Goal: Task Accomplishment & Management: Use online tool/utility

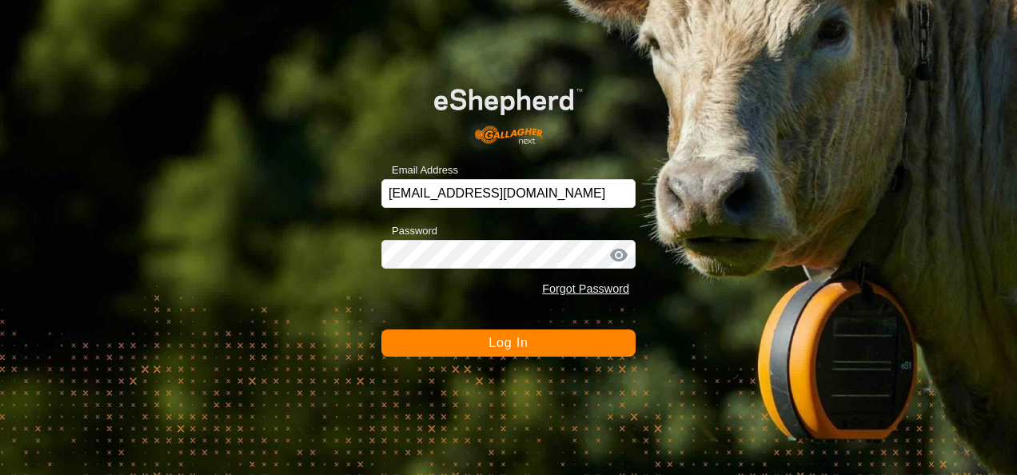
click at [569, 345] on button "Log In" at bounding box center [508, 342] width 254 height 27
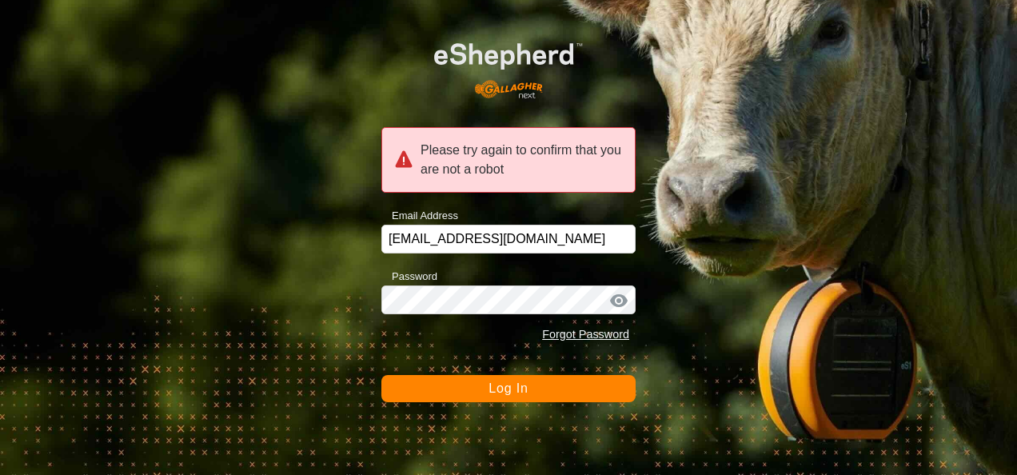
click at [508, 385] on span "Log In" at bounding box center [508, 388] width 39 height 14
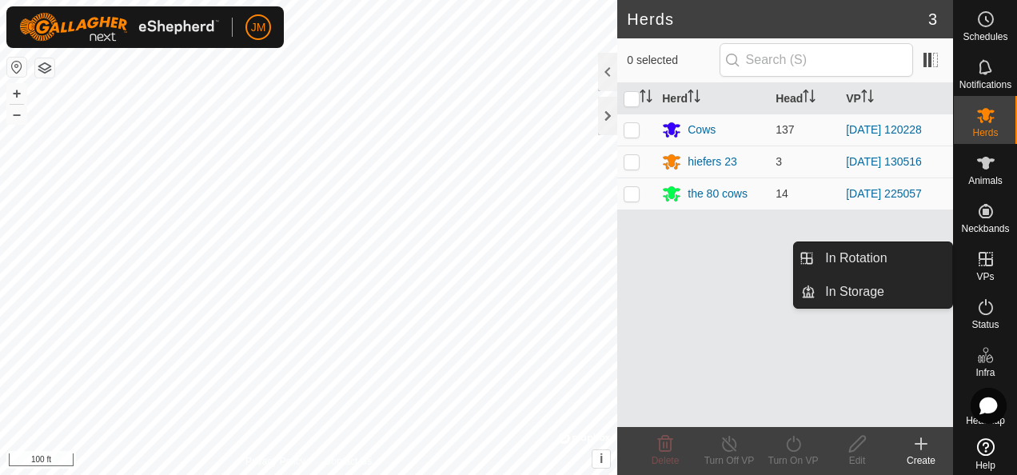
click at [983, 254] on icon at bounding box center [985, 258] width 19 height 19
click at [979, 259] on icon at bounding box center [986, 259] width 14 height 14
click at [986, 263] on icon at bounding box center [986, 259] width 14 height 14
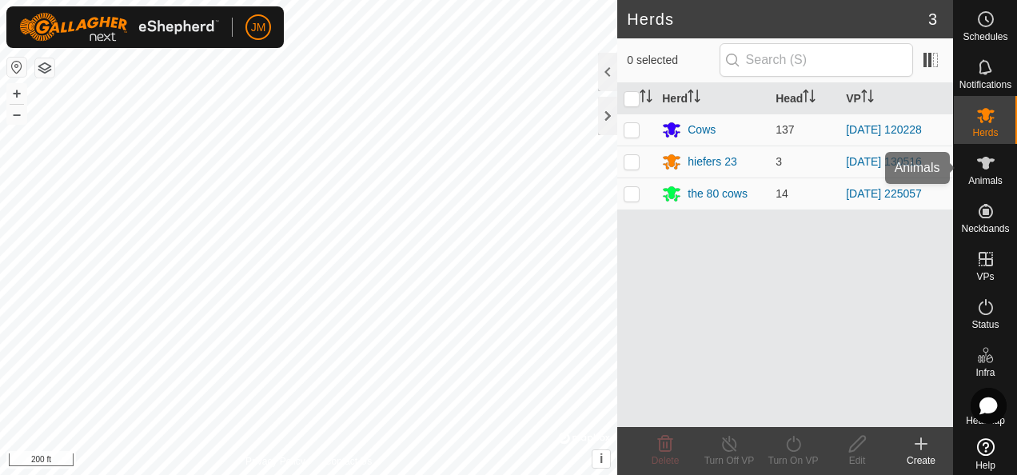
click at [977, 170] on icon at bounding box center [985, 163] width 19 height 19
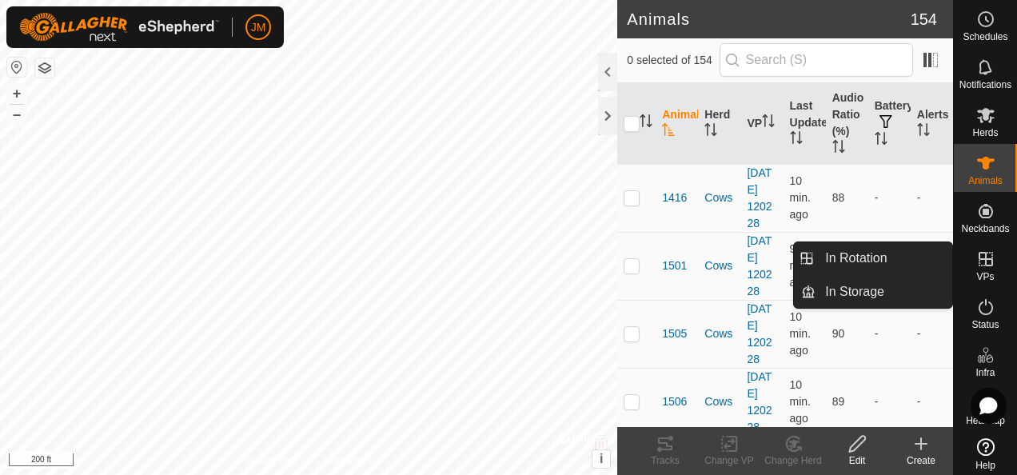
click at [983, 258] on icon at bounding box center [986, 259] width 14 height 14
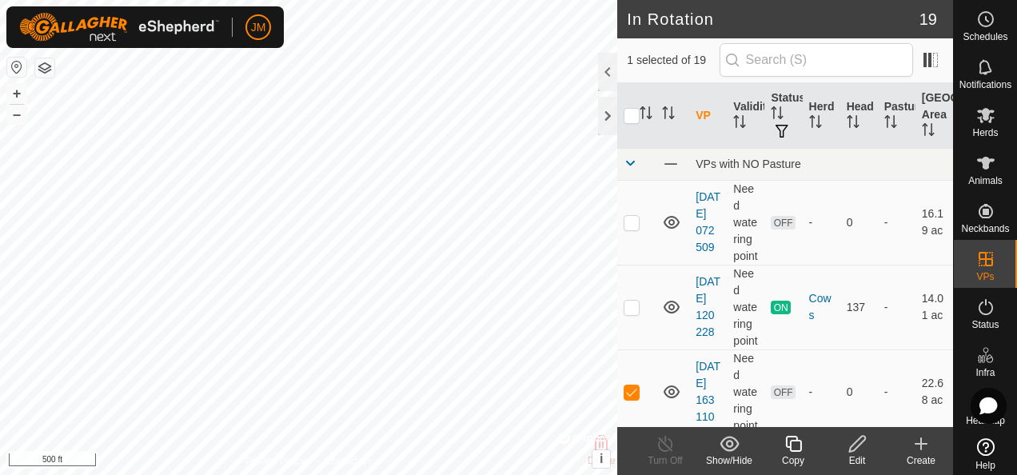
click at [858, 446] on icon at bounding box center [857, 444] width 16 height 16
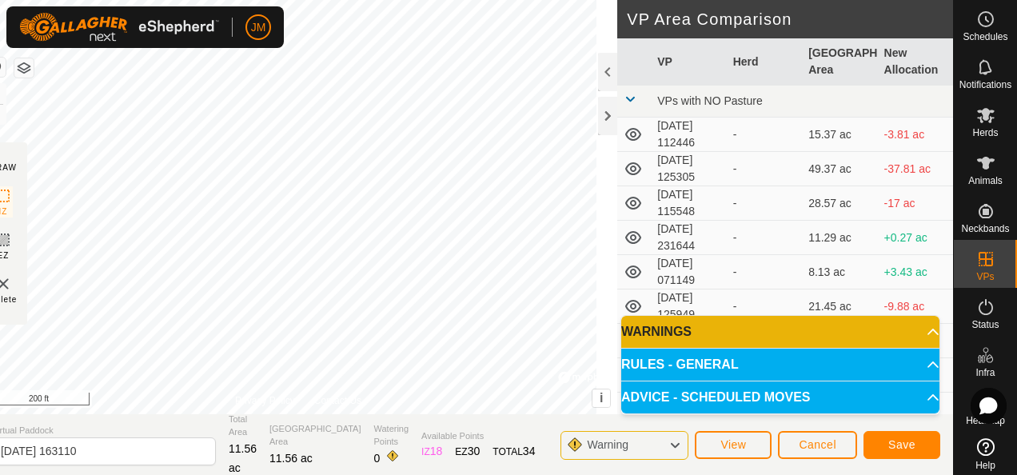
click at [387, 0] on html "JM Schedules Notifications Herds Animals Neckbands VPs Status Infra Heatmap Hel…" at bounding box center [508, 237] width 1017 height 475
click at [744, 106] on div "DRAW IZ EZ Delete Privacy Policy Contact Us IZ interior angle must be larger th…" at bounding box center [466, 207] width 974 height 414
click at [473, 425] on div "DRAW IZ EZ Delete Privacy Policy Contact Us IZ interior angle must be larger th…" at bounding box center [466, 237] width 974 height 475
click at [901, 441] on span "Save" at bounding box center [901, 444] width 27 height 13
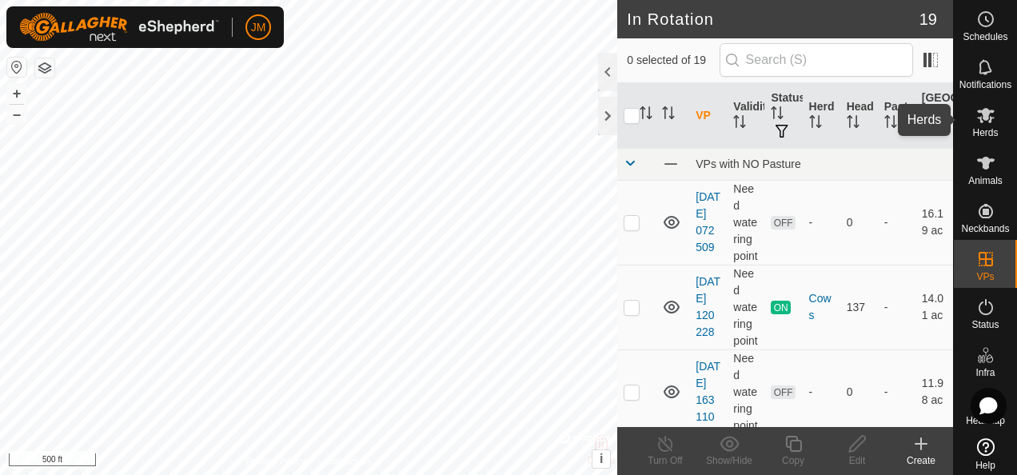
click at [984, 118] on icon at bounding box center [986, 115] width 18 height 15
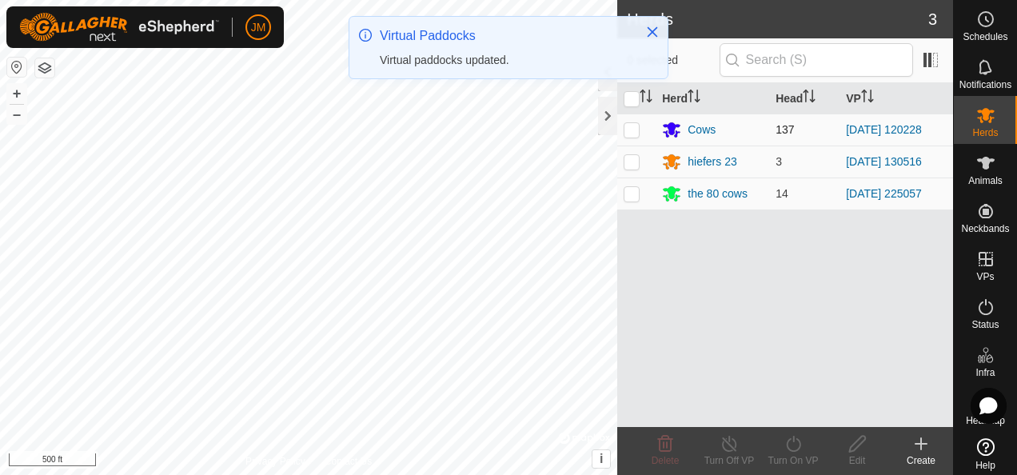
click at [628, 123] on p-checkbox at bounding box center [632, 129] width 16 height 13
checkbox input "true"
click at [796, 442] on icon at bounding box center [794, 443] width 20 height 19
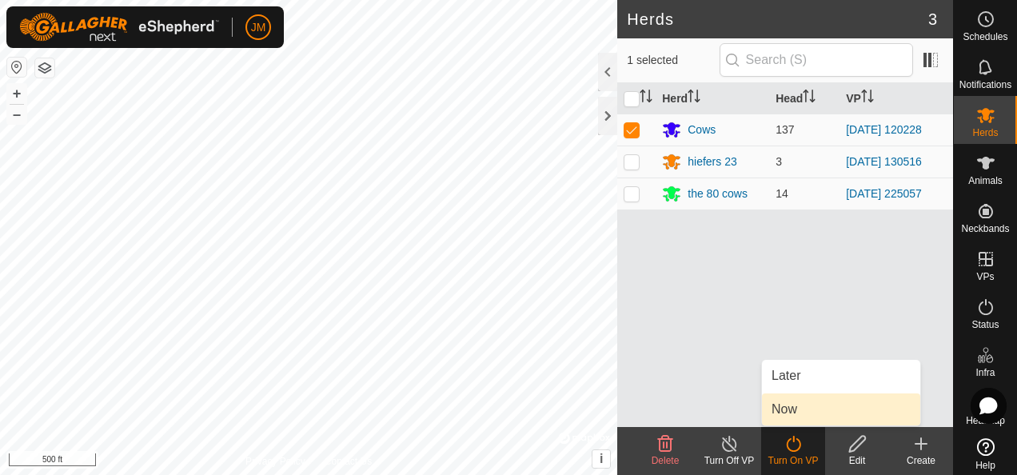
click at [800, 415] on link "Now" at bounding box center [841, 409] width 158 height 32
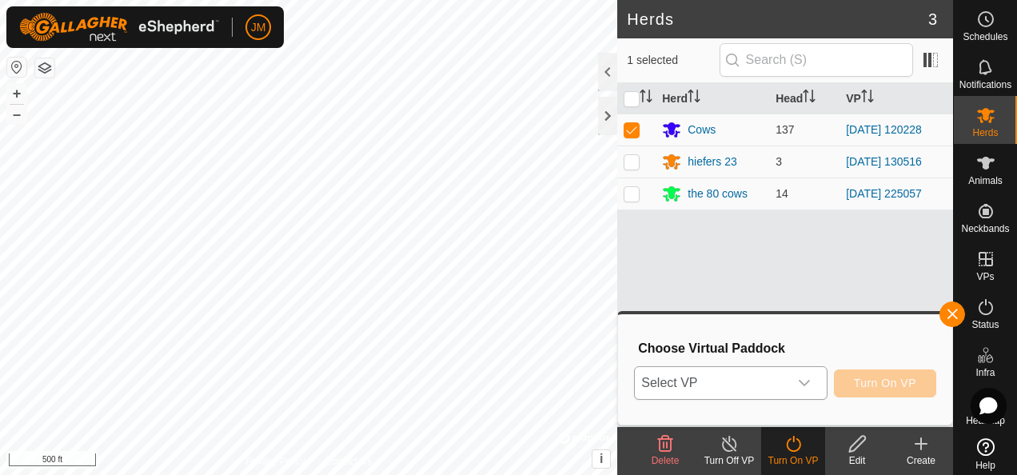
click at [816, 377] on div "dropdown trigger" at bounding box center [804, 383] width 32 height 32
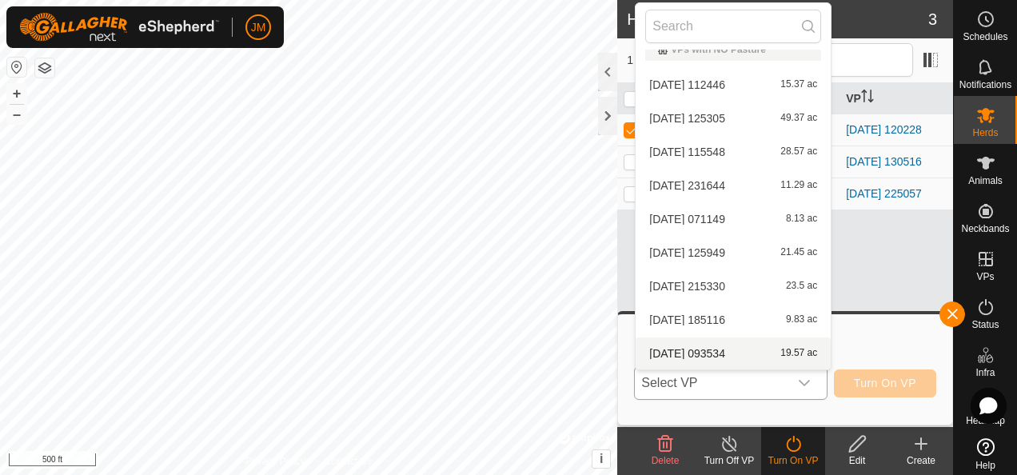
scroll to position [353, 0]
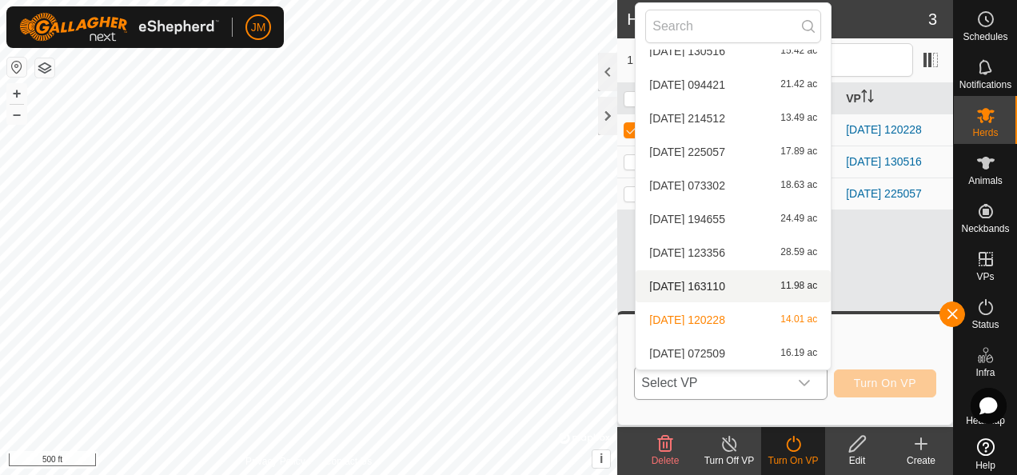
click at [699, 290] on li "[DATE] 163110 11.98 ac" at bounding box center [733, 286] width 195 height 32
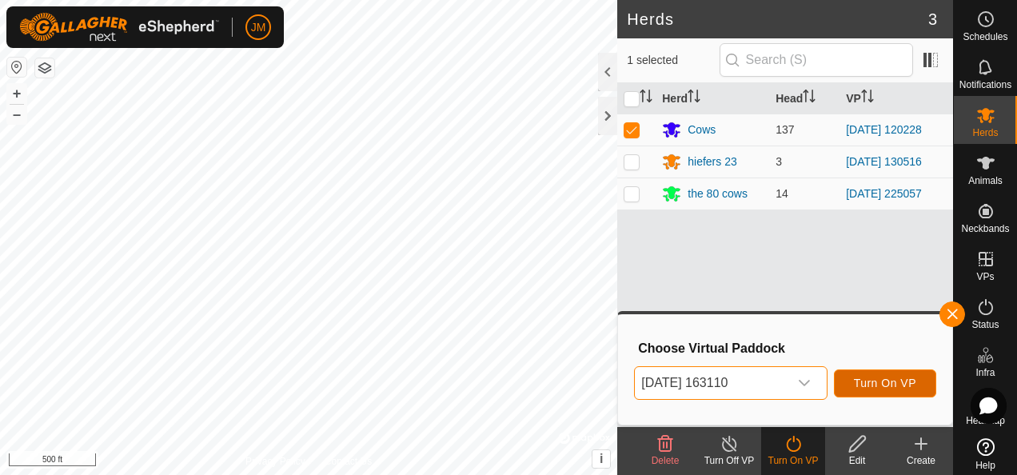
click at [916, 387] on span "Turn On VP" at bounding box center [885, 383] width 62 height 13
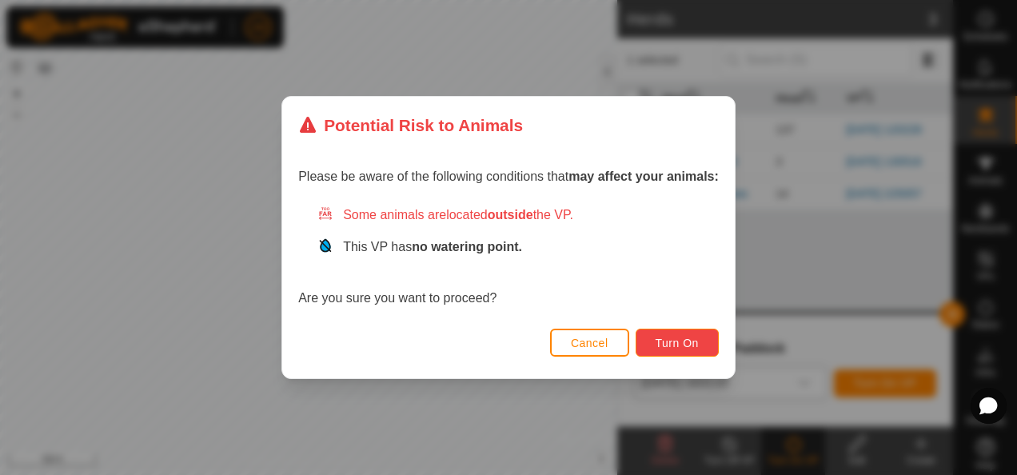
click at [671, 341] on span "Turn On" at bounding box center [677, 343] width 43 height 13
